Goal: Task Accomplishment & Management: Complete application form

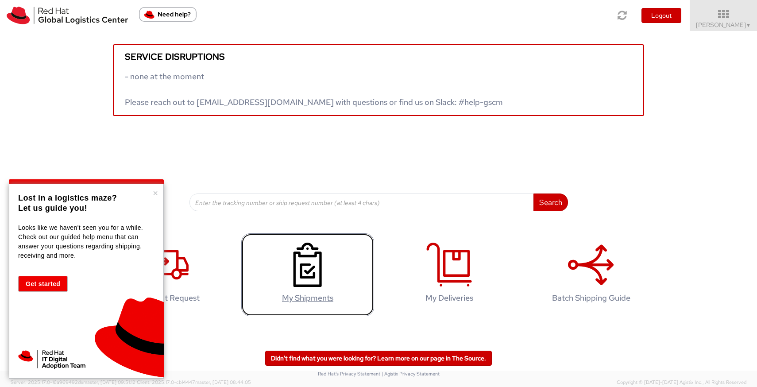
click at [319, 280] on icon at bounding box center [308, 265] width 46 height 44
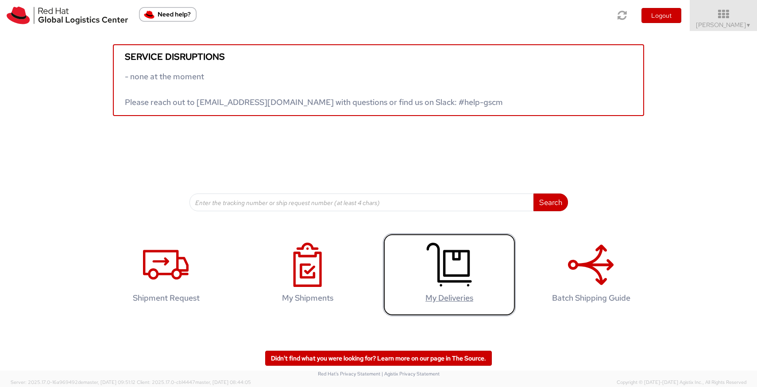
click at [453, 264] on icon at bounding box center [450, 265] width 46 height 44
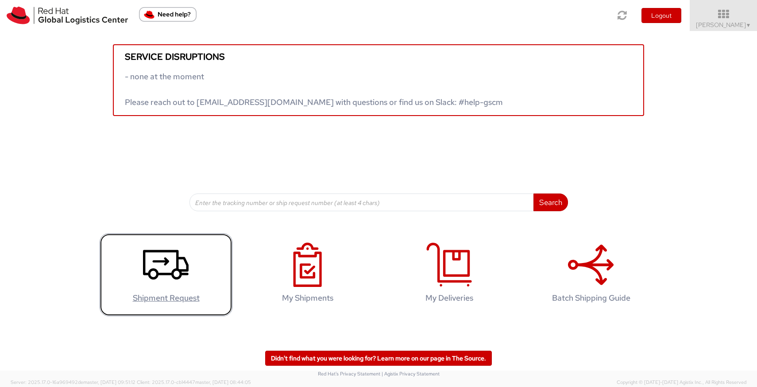
click at [213, 259] on link "Shipment Request" at bounding box center [166, 274] width 133 height 83
